Goal: Transaction & Acquisition: Purchase product/service

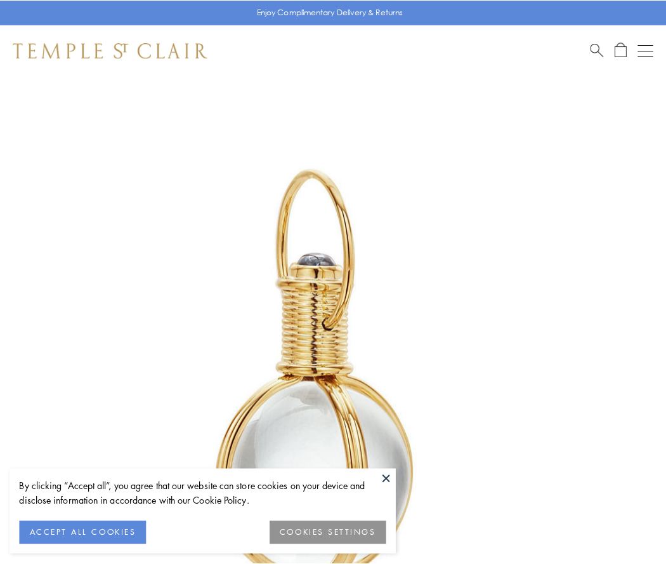
scroll to position [331, 0]
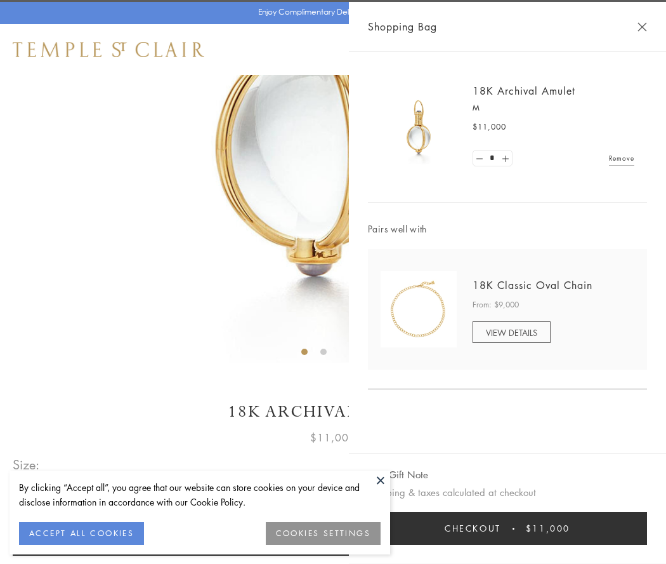
click at [508, 528] on button "Checkout $11,000" at bounding box center [507, 527] width 279 height 33
